Goal: Task Accomplishment & Management: Use online tool/utility

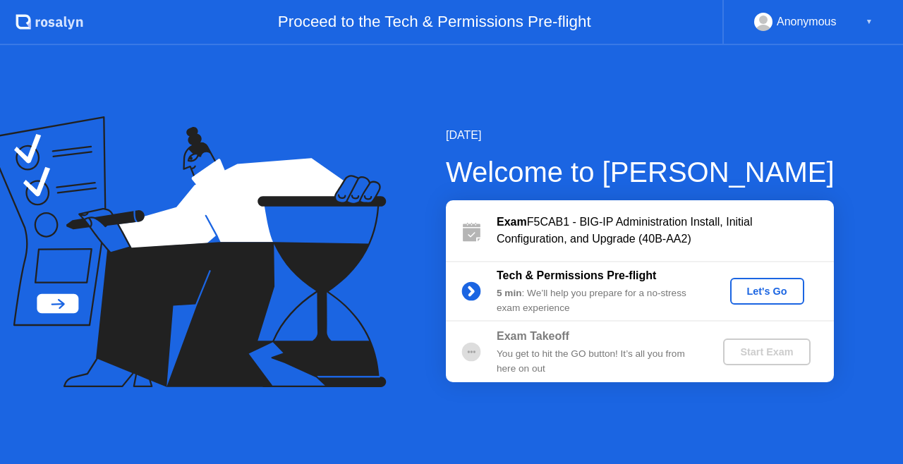
click at [772, 291] on div "Let's Go" at bounding box center [767, 291] width 63 height 11
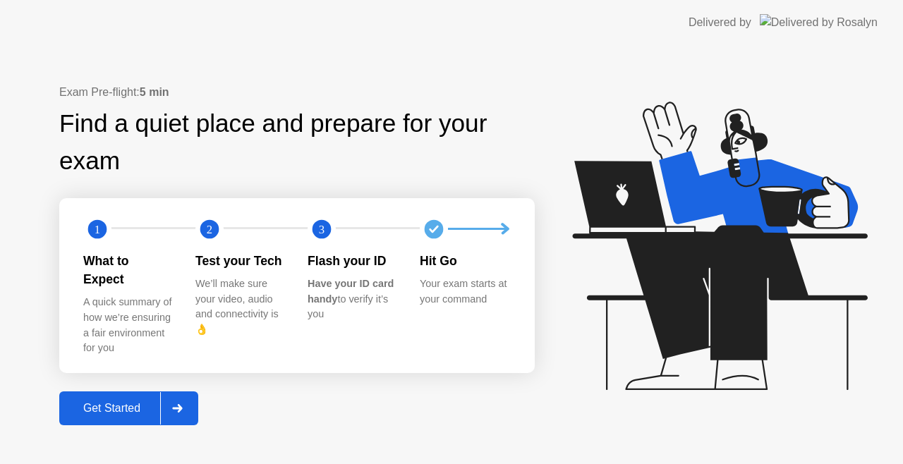
click at [149, 402] on div "Get Started" at bounding box center [111, 408] width 97 height 13
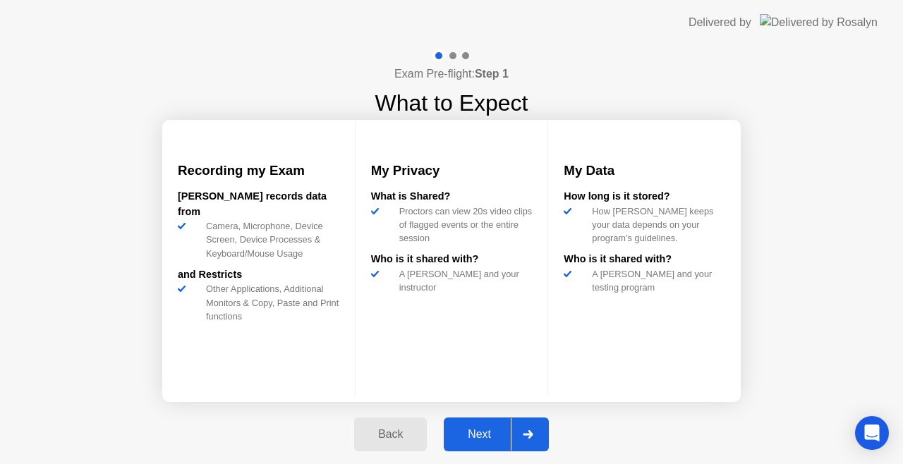
click at [491, 432] on div "Next" at bounding box center [479, 434] width 63 height 13
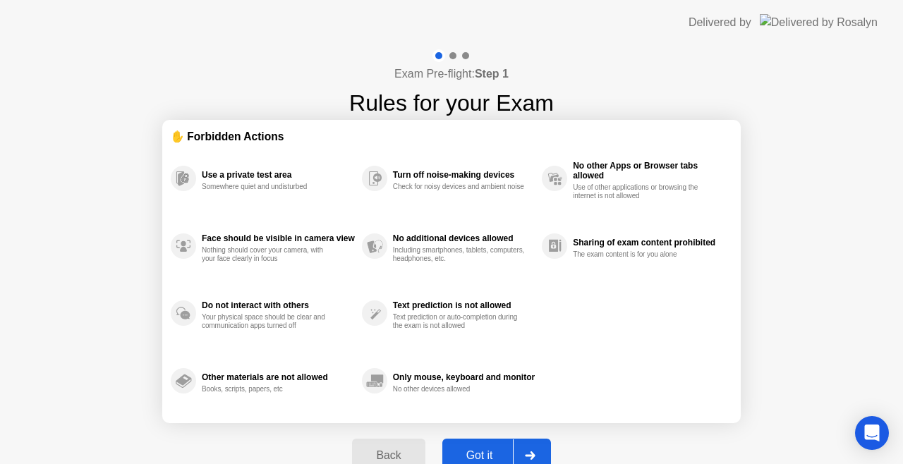
click at [475, 449] on div "Got it" at bounding box center [479, 455] width 66 height 13
select select "Available cameras"
select select "Available speakers"
select select "Available microphones"
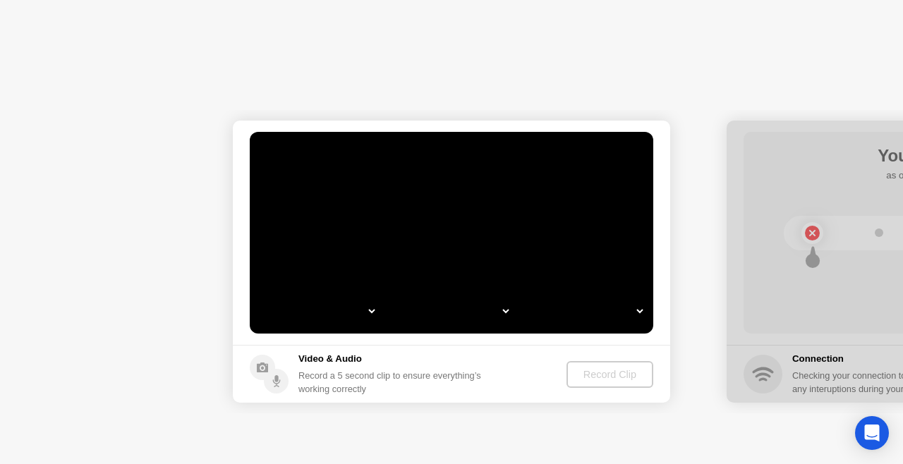
select select "**********"
select select "*******"
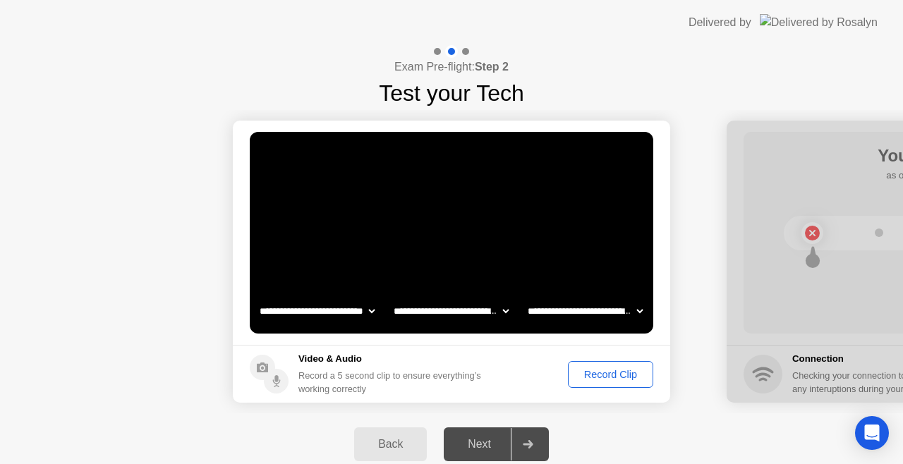
click at [608, 377] on div "Record Clip" at bounding box center [610, 374] width 75 height 11
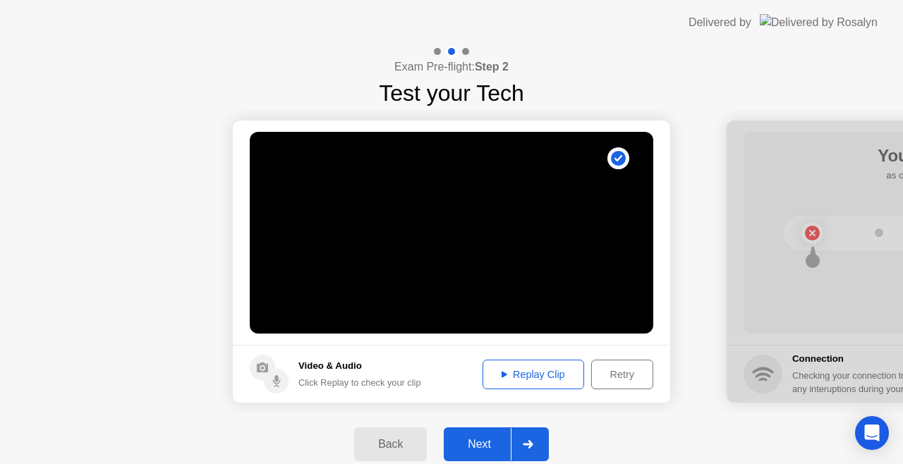
click at [530, 447] on icon at bounding box center [528, 444] width 10 height 8
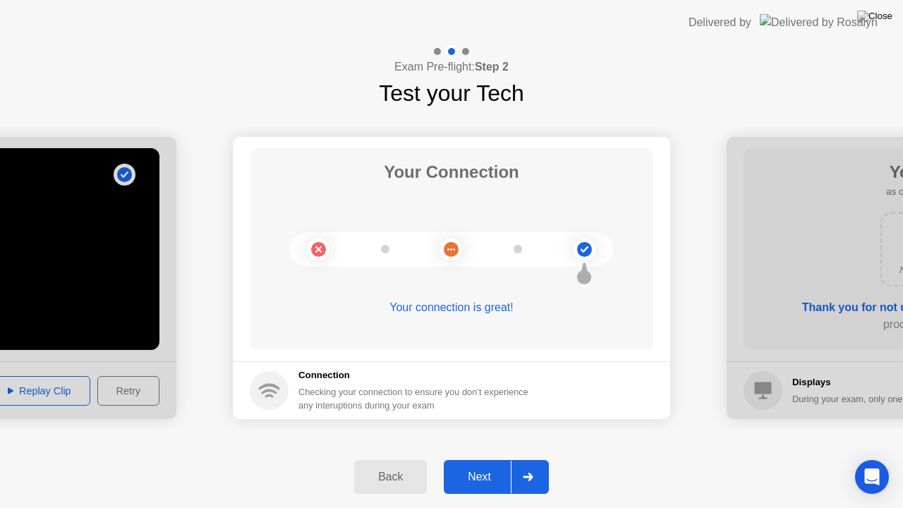
click at [530, 463] on div at bounding box center [528, 477] width 34 height 32
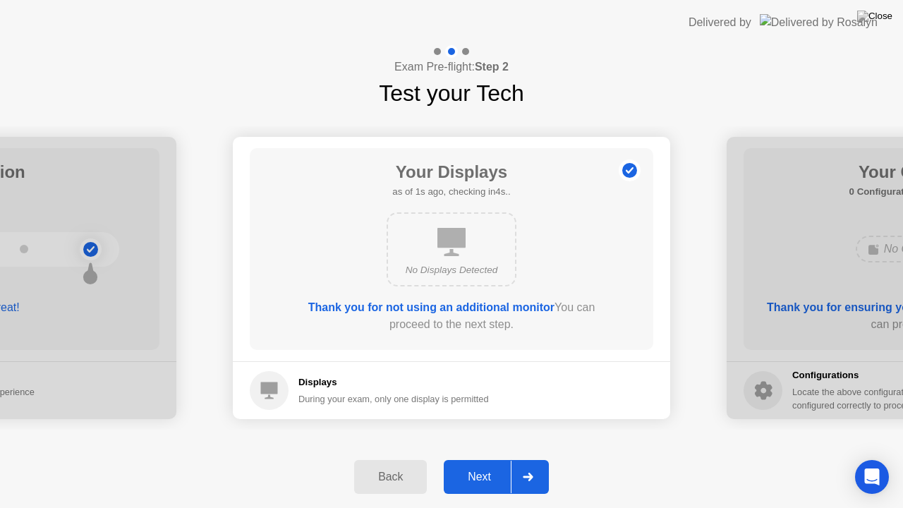
click at [532, 463] on div at bounding box center [528, 477] width 34 height 32
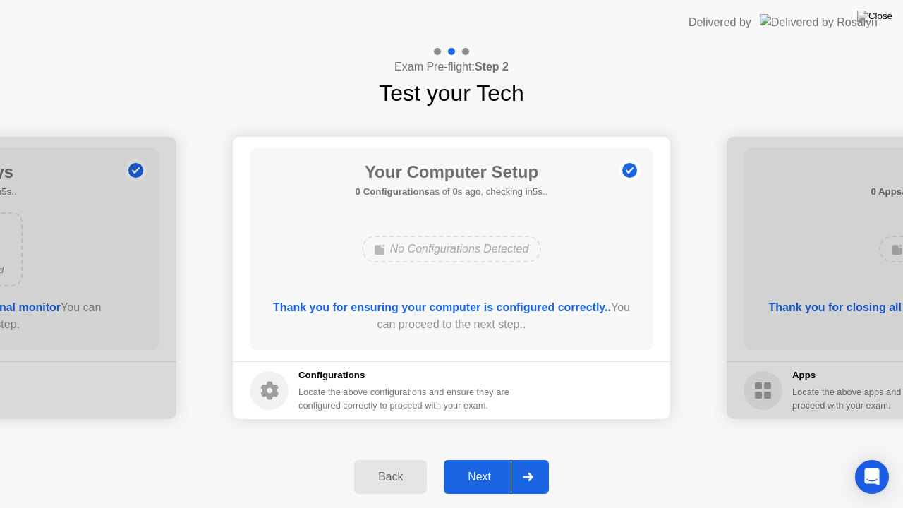
click at [532, 463] on div at bounding box center [528, 477] width 34 height 32
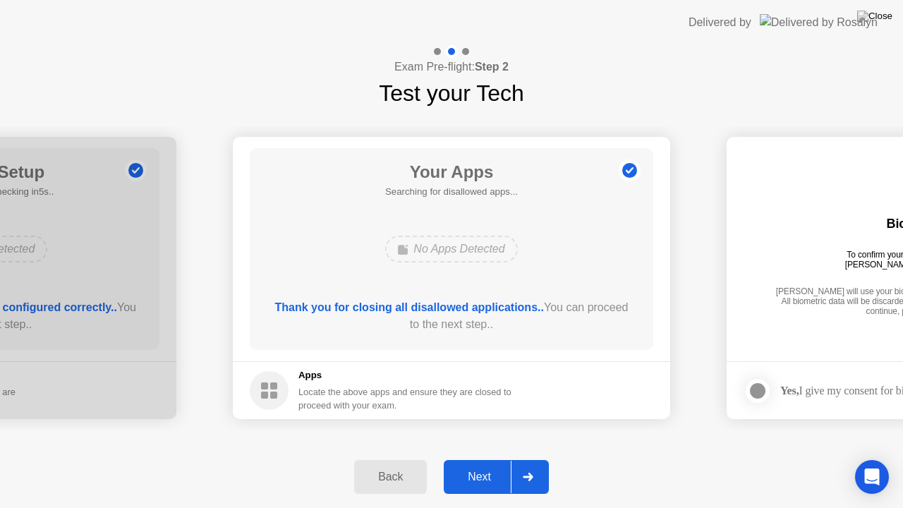
click at [532, 463] on div at bounding box center [528, 477] width 34 height 32
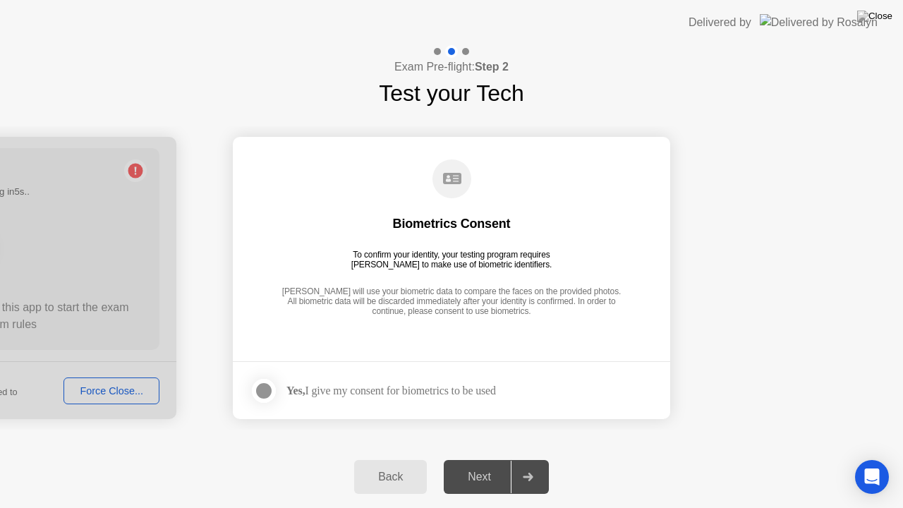
click at [347, 392] on div "Yes, I give my consent for biometrics to be used" at bounding box center [390, 390] width 209 height 13
click at [272, 389] on div at bounding box center [263, 390] width 17 height 17
click at [524, 463] on div at bounding box center [528, 477] width 34 height 32
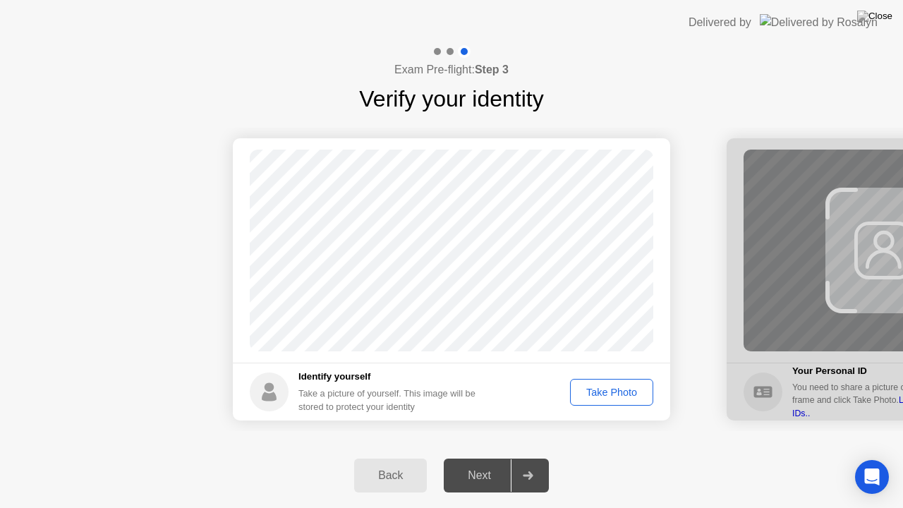
click at [610, 391] on div "Take Photo" at bounding box center [611, 391] width 73 height 11
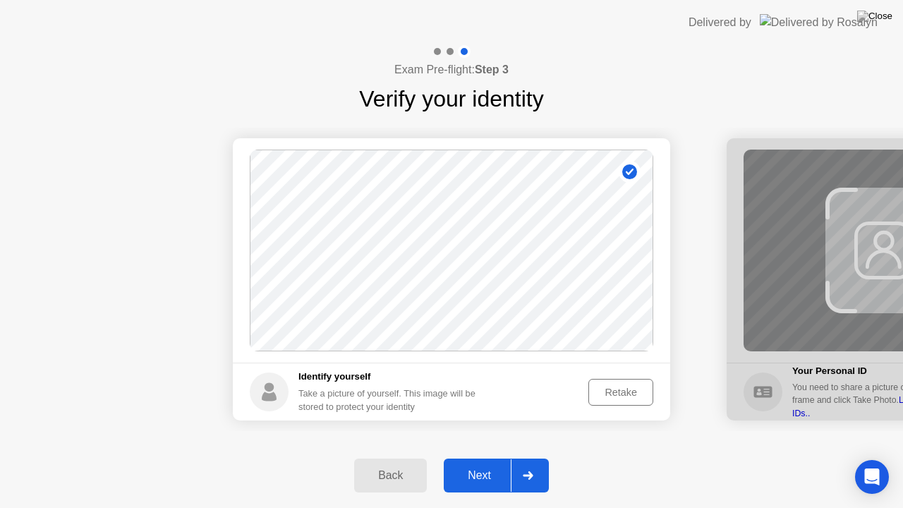
click at [532, 463] on div at bounding box center [528, 475] width 34 height 32
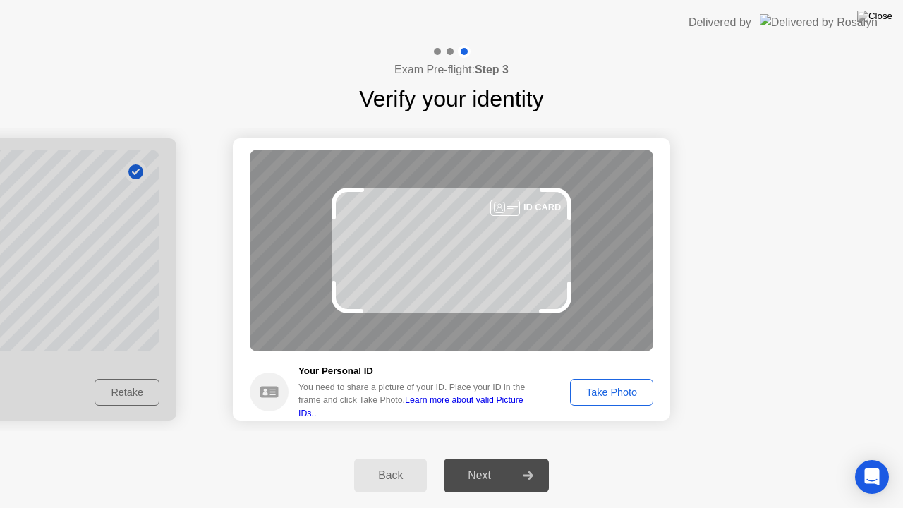
click at [619, 387] on div "Take Photo" at bounding box center [611, 391] width 73 height 11
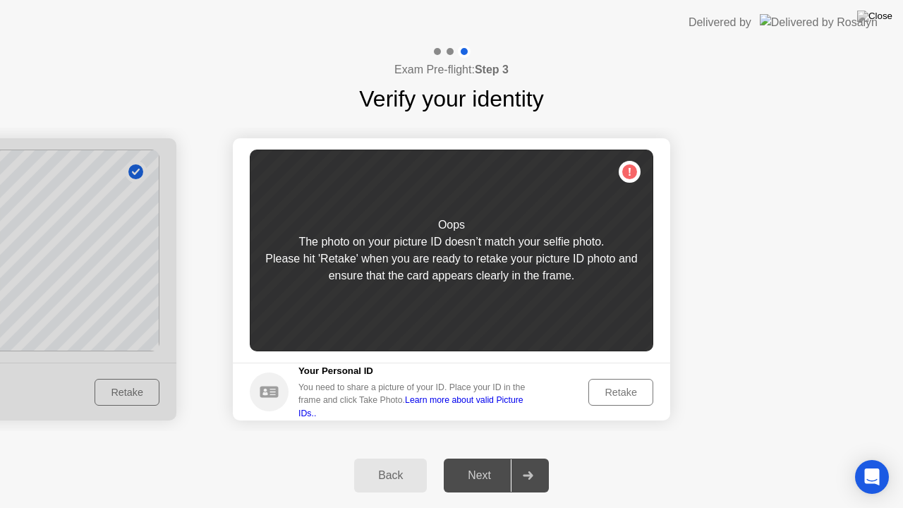
click at [616, 396] on div "Retake" at bounding box center [620, 391] width 55 height 11
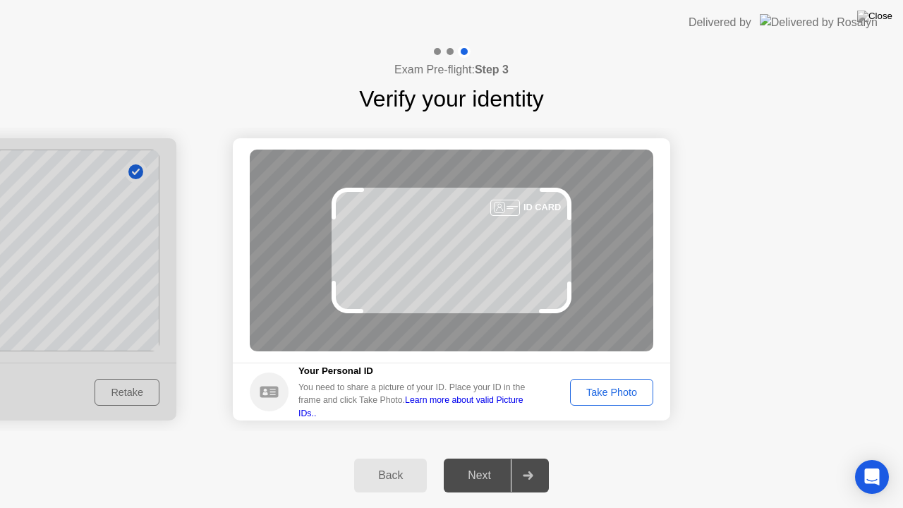
click at [496, 408] on link "Learn more about valid Picture IDs.." at bounding box center [410, 406] width 225 height 23
click at [596, 389] on div "Take Photo" at bounding box center [611, 391] width 73 height 11
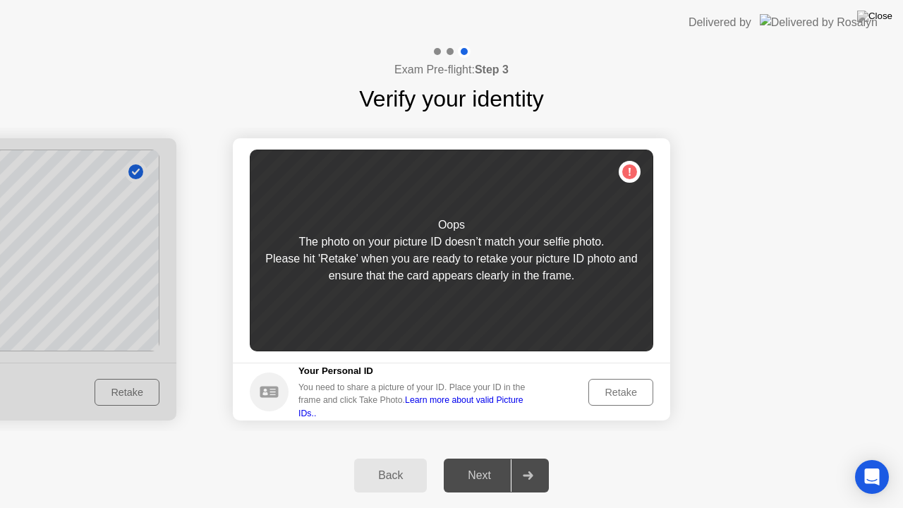
click at [626, 386] on div "Retake" at bounding box center [620, 391] width 55 height 11
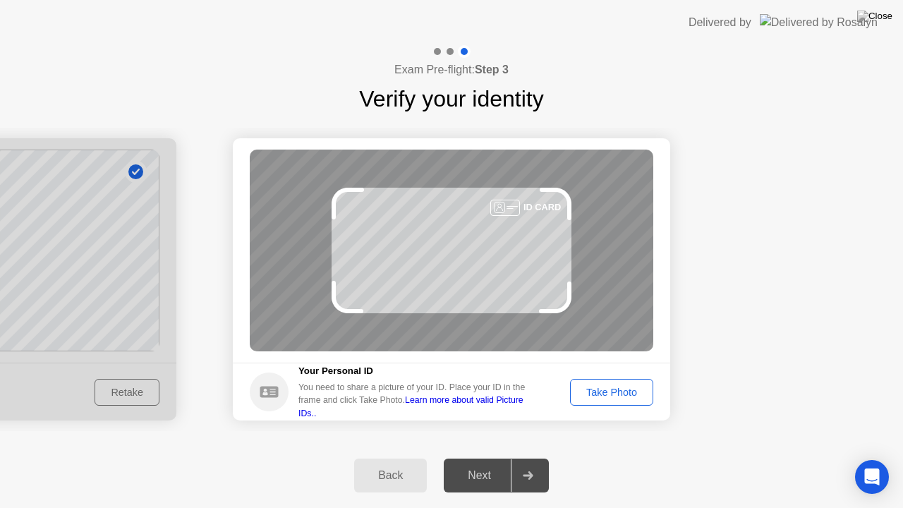
click at [609, 394] on div "Take Photo" at bounding box center [611, 391] width 73 height 11
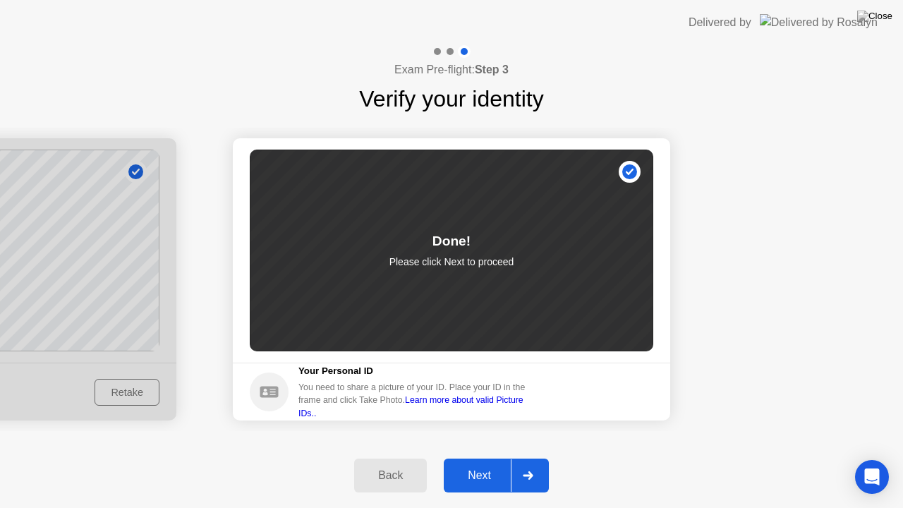
click at [495, 463] on button "Next" at bounding box center [496, 475] width 105 height 34
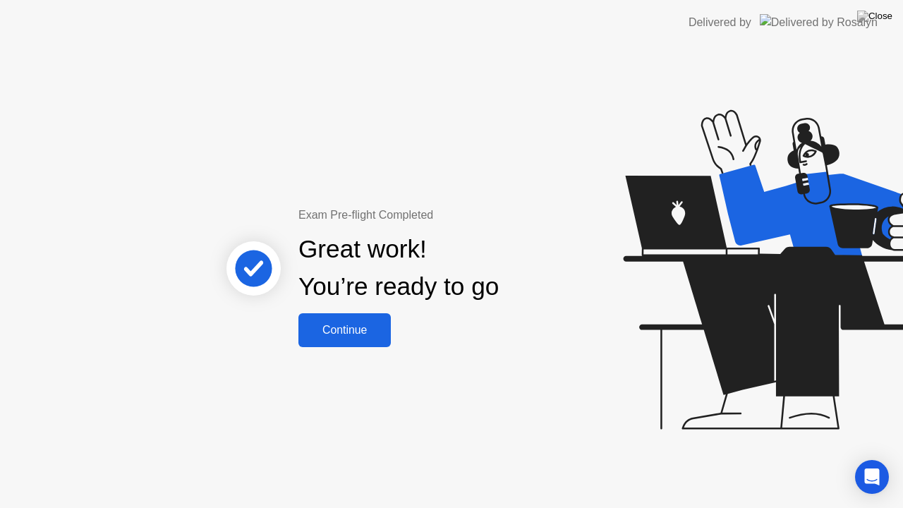
click at [378, 324] on div "Continue" at bounding box center [345, 330] width 84 height 13
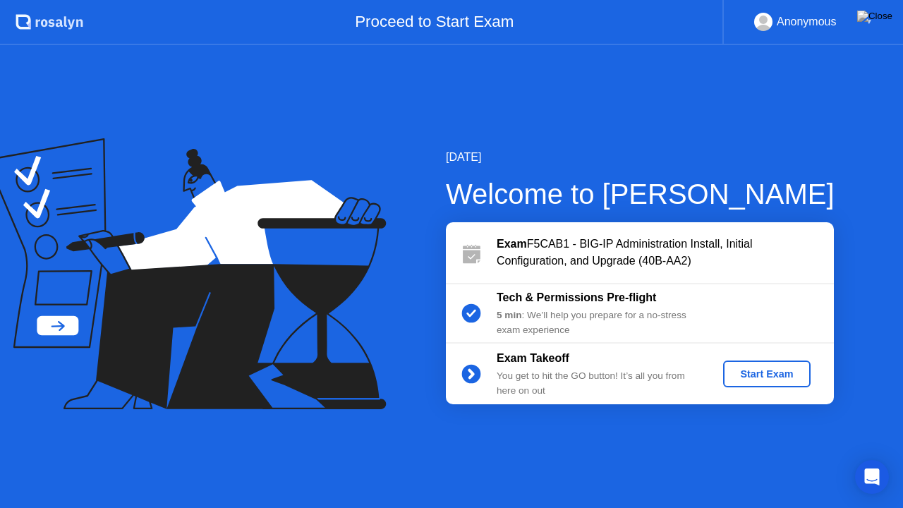
click at [769, 378] on div "Start Exam" at bounding box center [766, 373] width 75 height 11
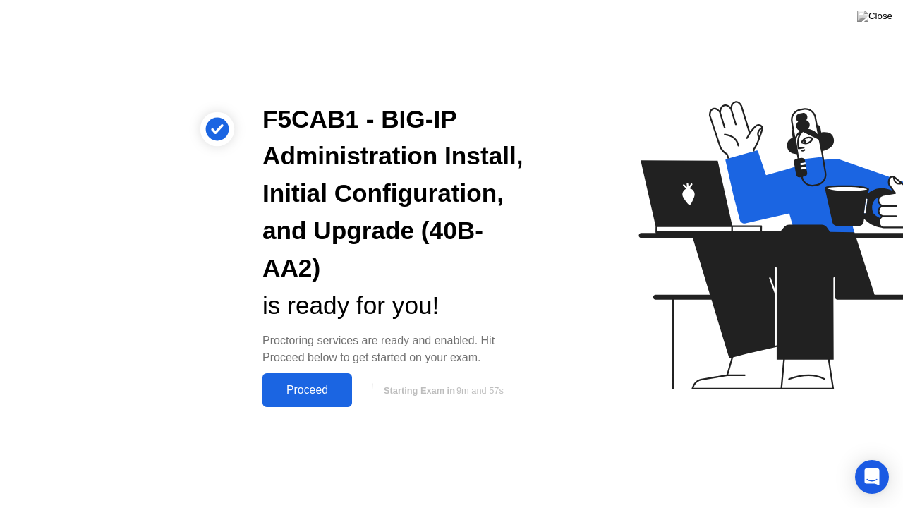
click at [317, 394] on div "Proceed" at bounding box center [307, 390] width 81 height 13
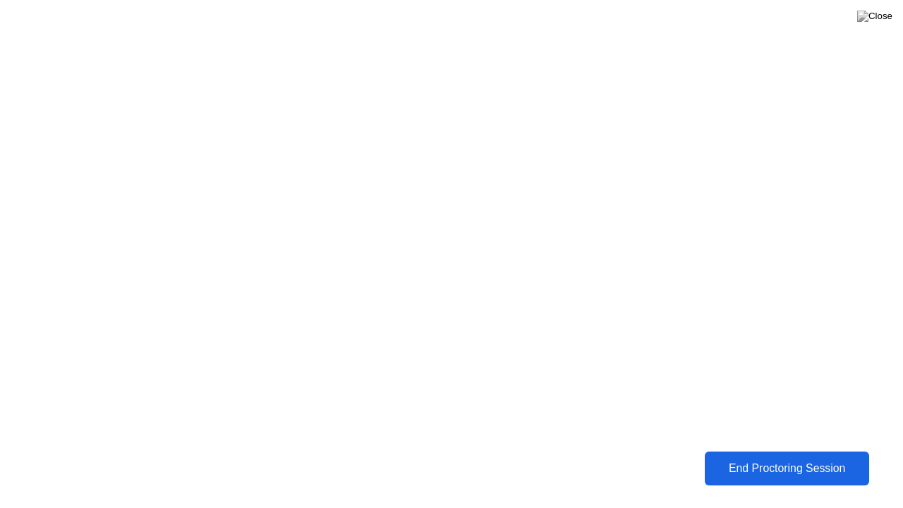
click at [745, 463] on div "End Proctoring Session" at bounding box center [786, 468] width 159 height 13
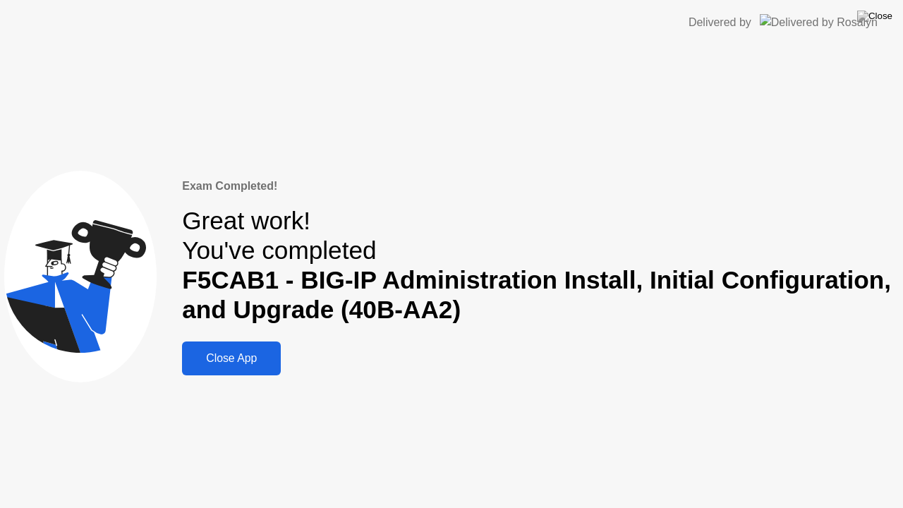
click at [254, 364] on div "Close App" at bounding box center [231, 358] width 90 height 13
